Goal: Task Accomplishment & Management: Use online tool/utility

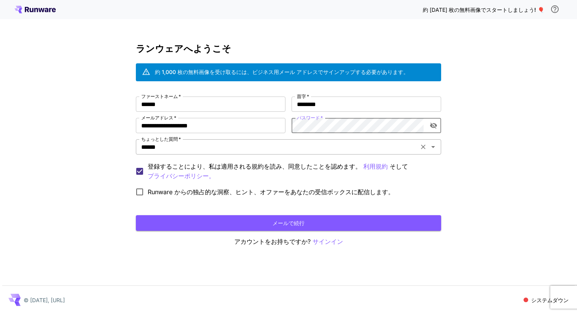
click at [206, 150] on input "******" at bounding box center [277, 147] width 278 height 11
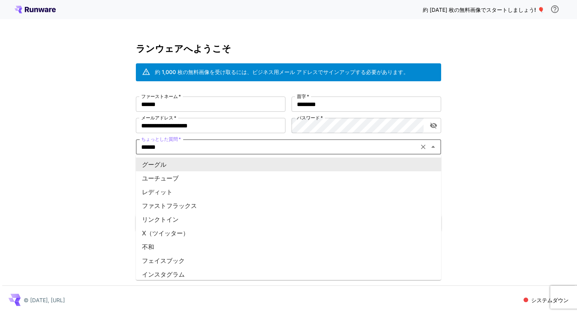
click at [206, 150] on input "******" at bounding box center [277, 147] width 278 height 11
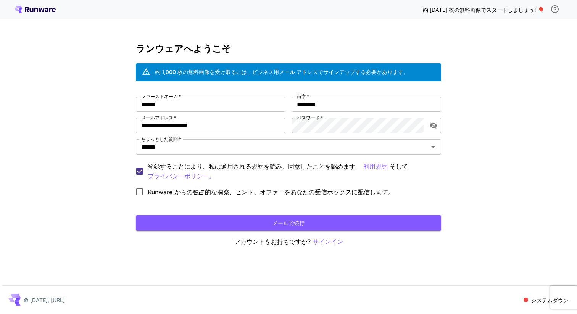
click at [104, 149] on div "**********" at bounding box center [288, 157] width 577 height 314
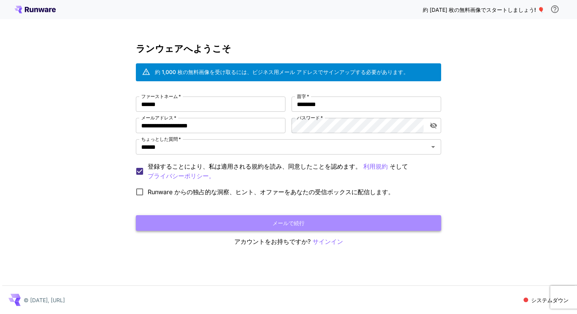
click at [193, 216] on button "メールで続行" at bounding box center [288, 223] width 305 height 16
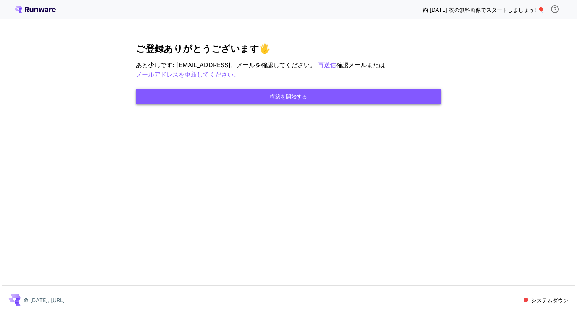
click at [333, 91] on button "構築を開始する" at bounding box center [288, 97] width 305 height 16
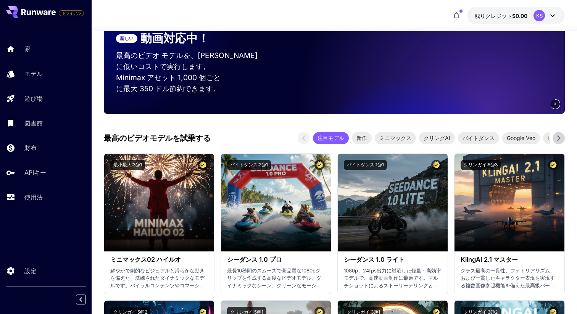
scroll to position [187, 0]
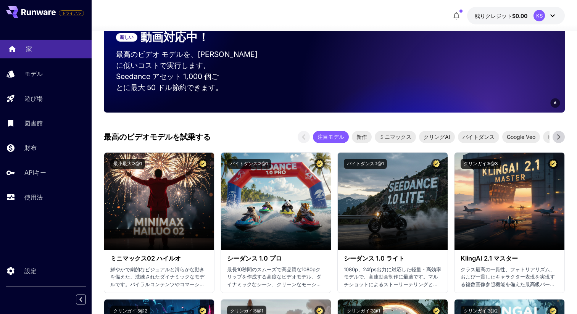
click at [45, 47] on div "家" at bounding box center [56, 48] width 60 height 9
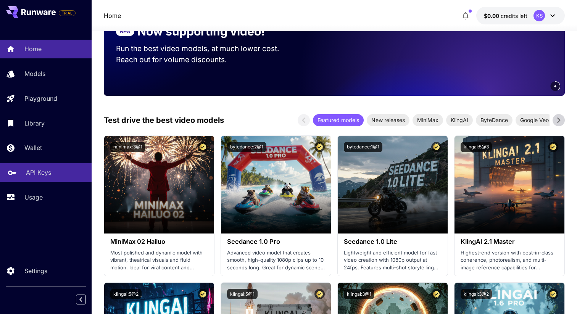
click at [54, 177] on div "API Keys" at bounding box center [56, 172] width 60 height 9
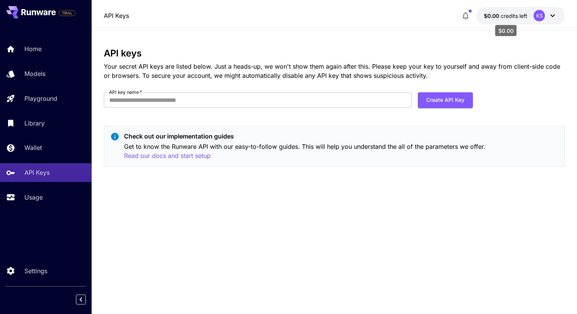
click at [522, 18] on span "credits left" at bounding box center [514, 16] width 27 height 6
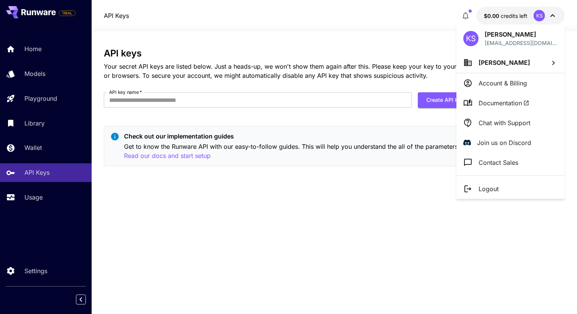
click at [42, 39] on div at bounding box center [288, 157] width 577 height 314
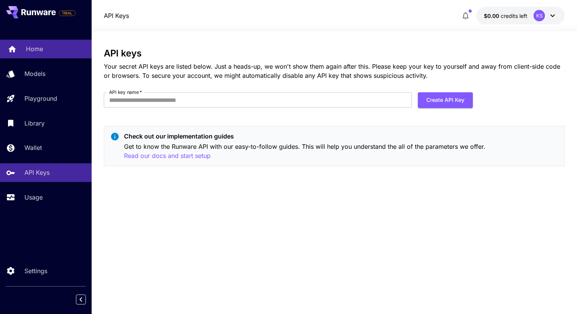
click at [39, 46] on p "Home" at bounding box center [34, 48] width 17 height 9
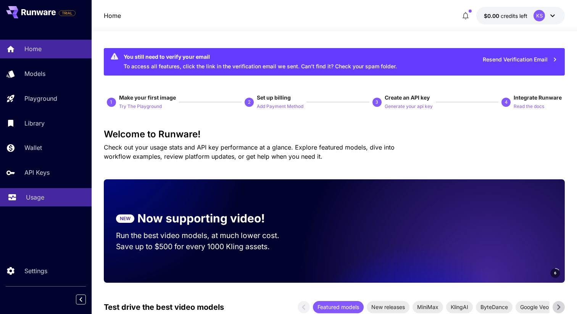
click at [39, 203] on link "Usage" at bounding box center [46, 197] width 92 height 19
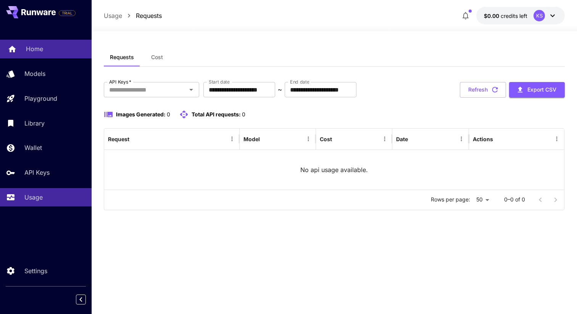
click at [29, 52] on p "Home" at bounding box center [34, 48] width 17 height 9
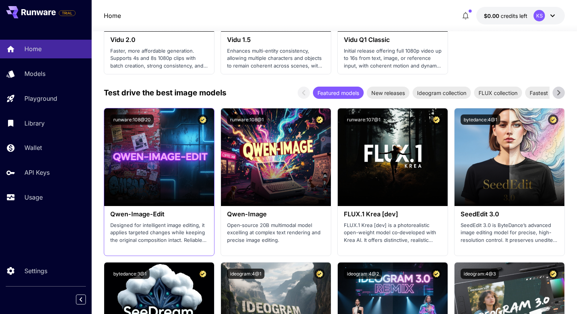
scroll to position [978, 0]
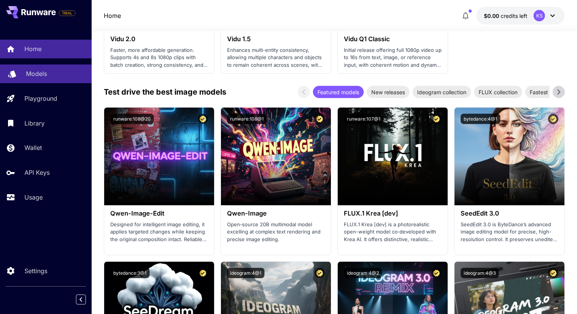
click at [24, 75] on link "Models" at bounding box center [46, 73] width 92 height 19
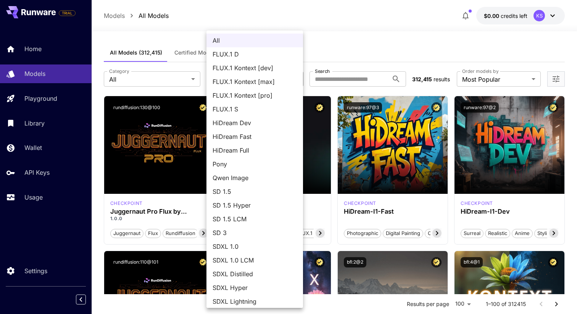
click at [185, 83] on div at bounding box center [288, 157] width 577 height 314
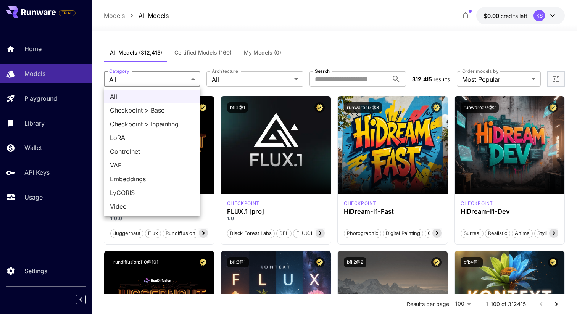
click at [185, 83] on div at bounding box center [288, 157] width 577 height 314
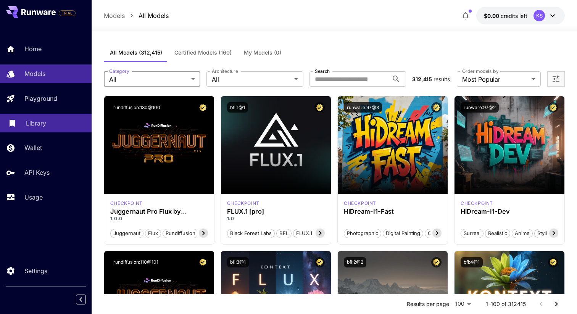
click at [32, 125] on p "Library" at bounding box center [36, 123] width 20 height 9
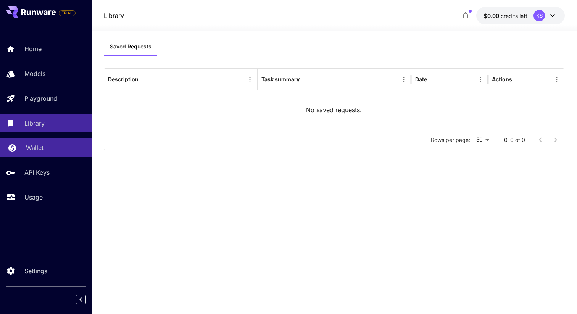
click at [50, 148] on div "Wallet" at bounding box center [56, 147] width 60 height 9
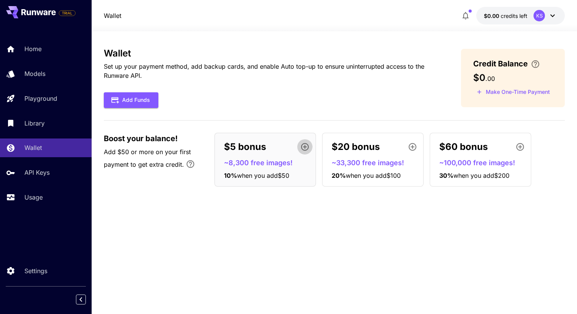
click at [308, 146] on icon "button" at bounding box center [305, 147] width 8 height 8
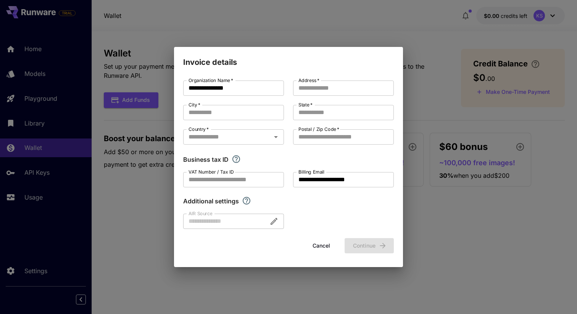
click at [134, 231] on div "**********" at bounding box center [288, 157] width 577 height 314
click at [330, 244] on button "Cancel" at bounding box center [321, 246] width 34 height 16
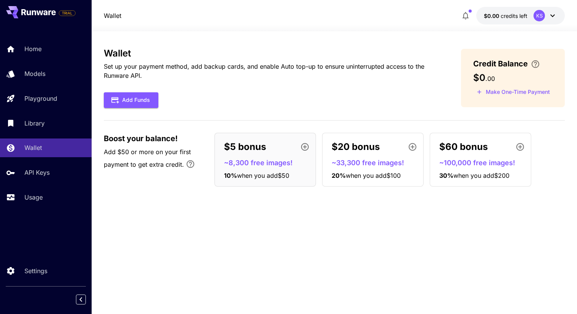
click at [304, 149] on icon "button" at bounding box center [304, 146] width 9 height 9
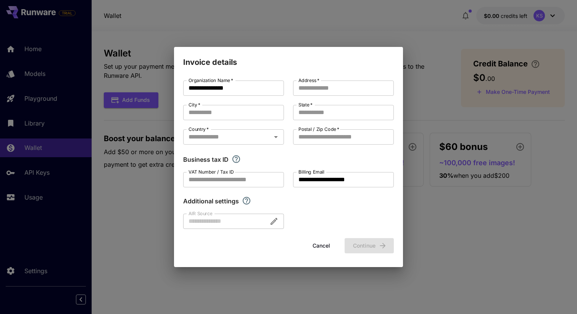
click at [322, 245] on button "Cancel" at bounding box center [321, 246] width 34 height 16
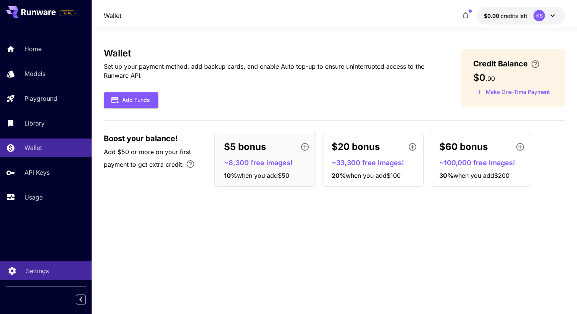
click at [42, 269] on p "Settings" at bounding box center [37, 270] width 23 height 9
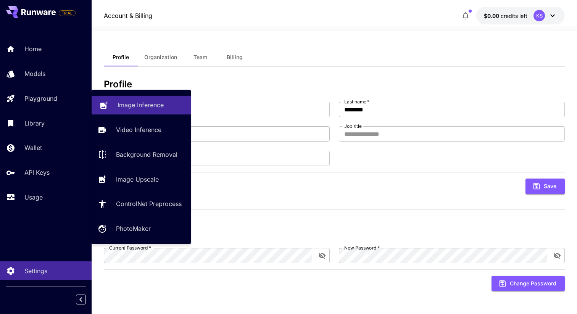
click at [134, 108] on p "Image Inference" at bounding box center [141, 104] width 46 height 9
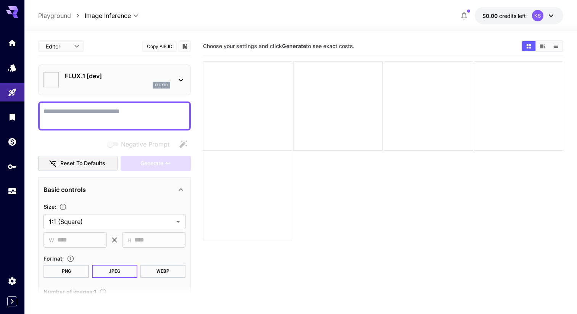
type input "**********"
click at [122, 81] on div "FLUX.1 [dev] flux1d" at bounding box center [117, 79] width 105 height 17
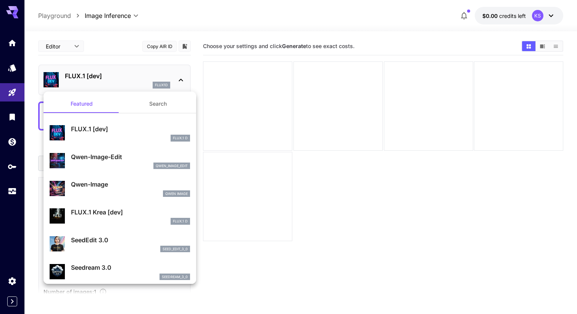
click at [146, 104] on button "Search" at bounding box center [158, 104] width 76 height 18
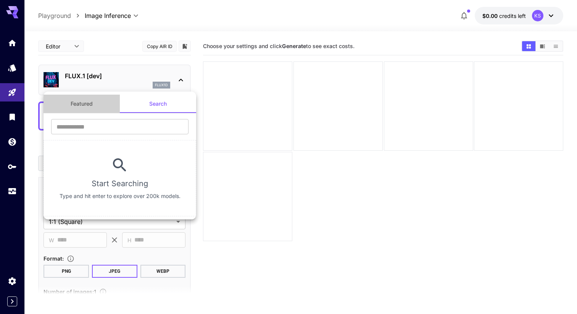
click at [83, 104] on button "Featured" at bounding box center [81, 104] width 76 height 18
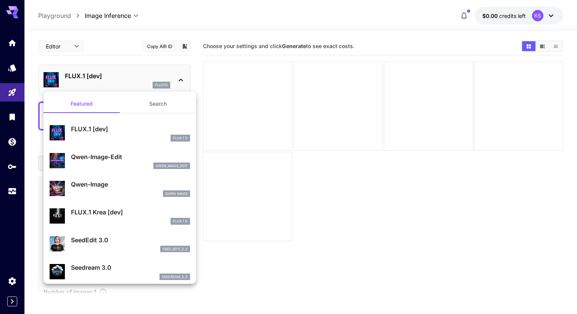
click at [279, 201] on div at bounding box center [288, 157] width 577 height 314
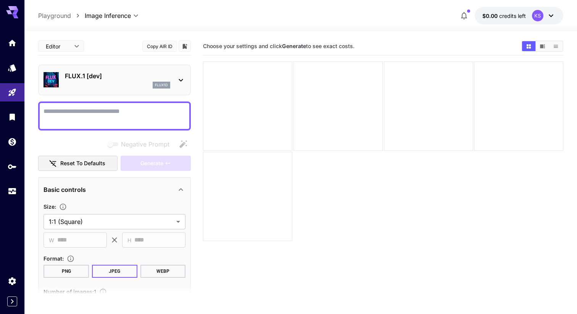
click at [110, 112] on textarea "Negative Prompt" at bounding box center [114, 116] width 142 height 18
type textarea "*"
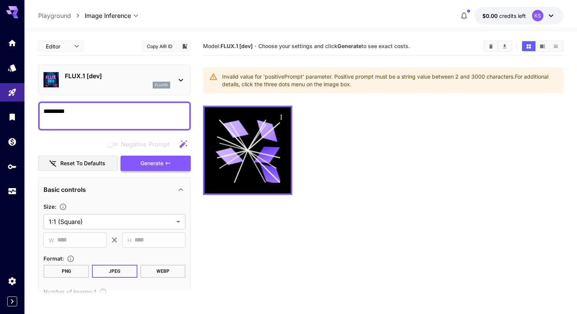
type textarea "*********"
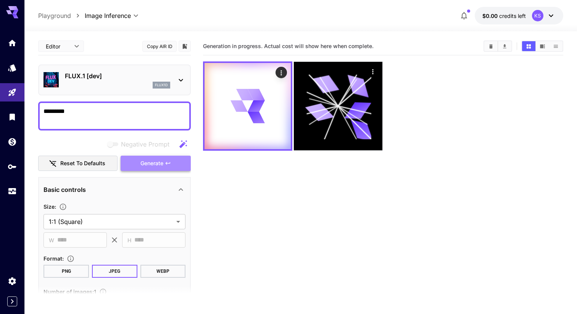
click at [132, 163] on button "Generate" at bounding box center [156, 164] width 70 height 16
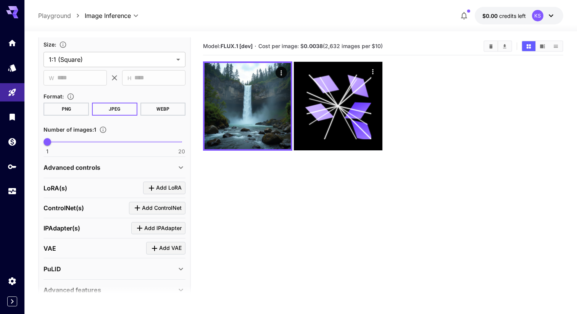
scroll to position [199, 0]
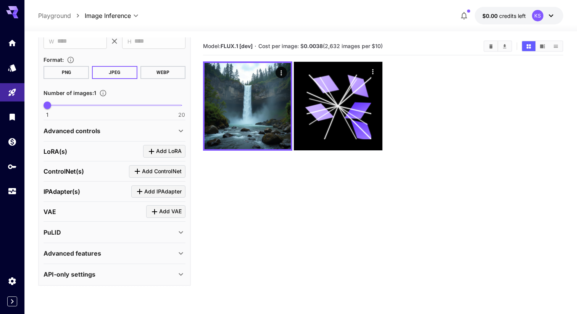
click at [156, 149] on icon "Click to add LoRA" at bounding box center [151, 151] width 9 height 9
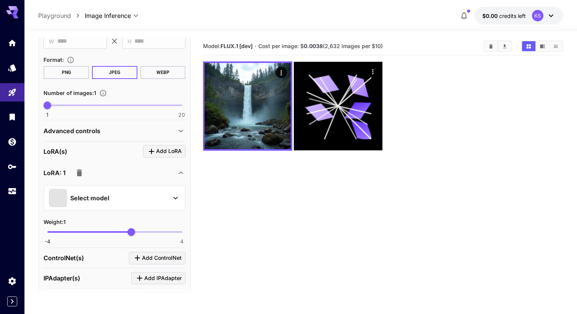
click at [120, 193] on div "Select model" at bounding box center [108, 198] width 119 height 18
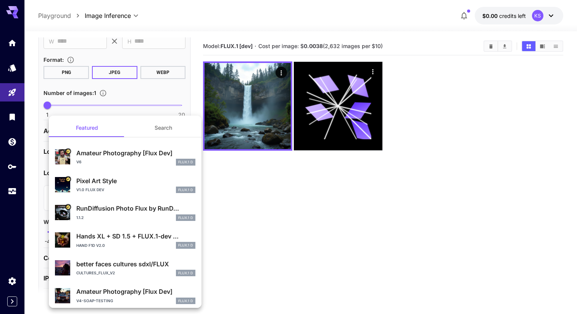
click at [235, 200] on div at bounding box center [288, 157] width 577 height 314
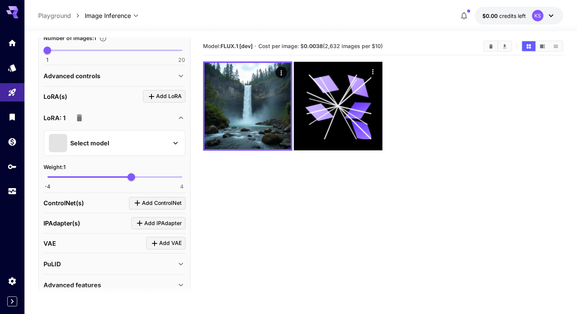
scroll to position [285, 0]
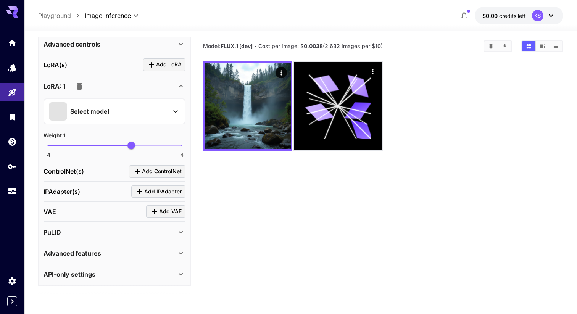
click at [119, 271] on div "API-only settings" at bounding box center [109, 274] width 133 height 9
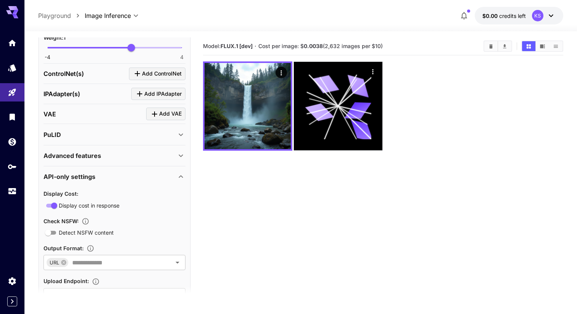
scroll to position [385, 0]
